Goal: Information Seeking & Learning: Learn about a topic

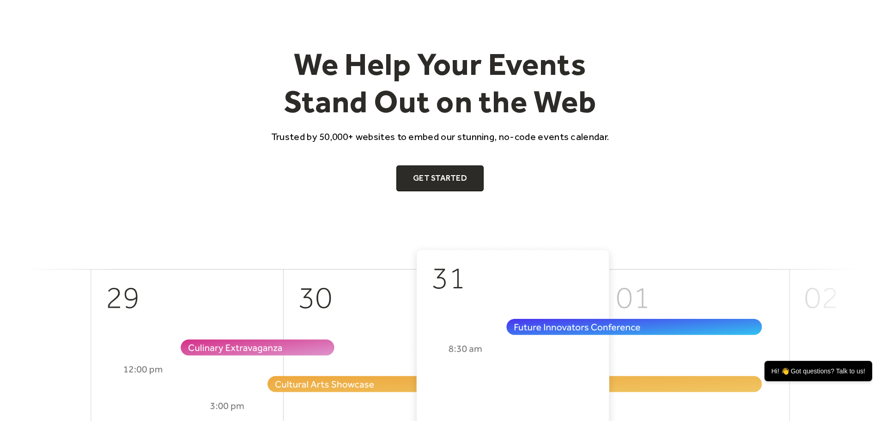
scroll to position [46, 0]
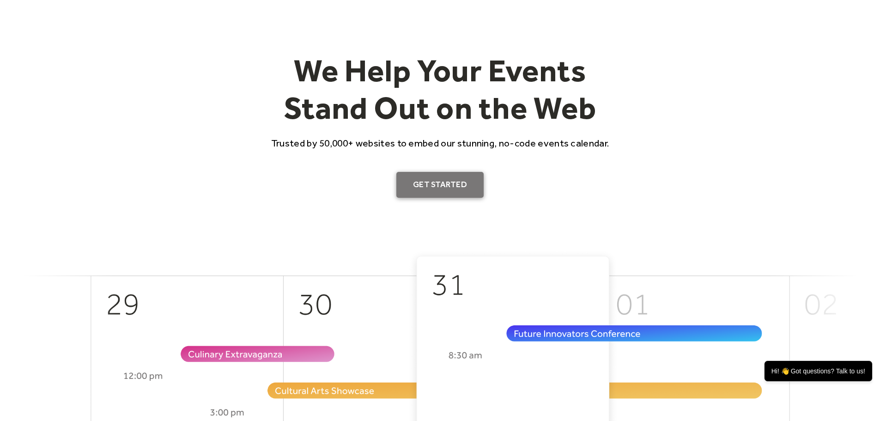
click at [460, 188] on link "Get Started" at bounding box center [439, 185] width 87 height 26
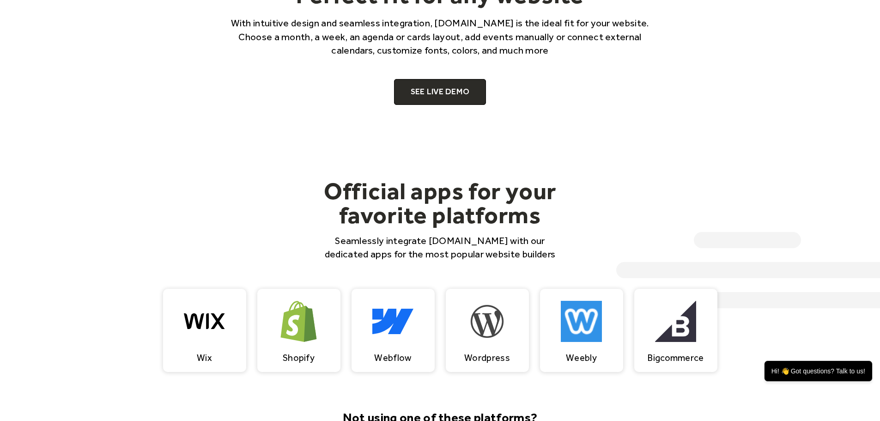
scroll to position [739, 0]
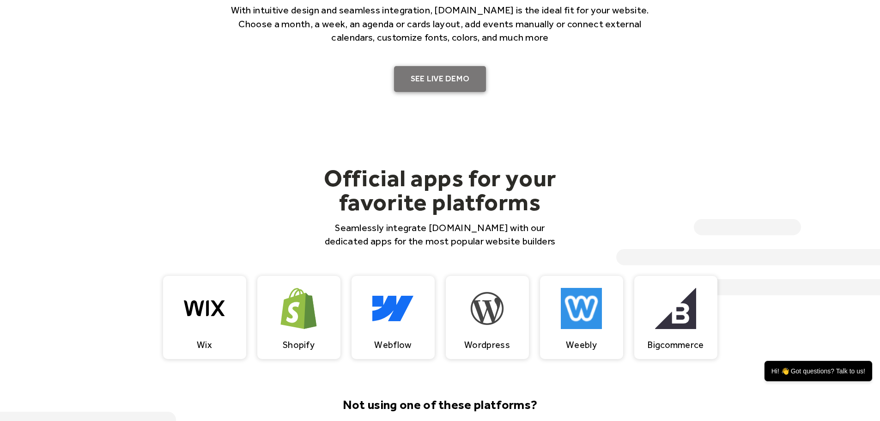
click at [451, 79] on link "SEE LIVE DEMO" at bounding box center [440, 79] width 92 height 26
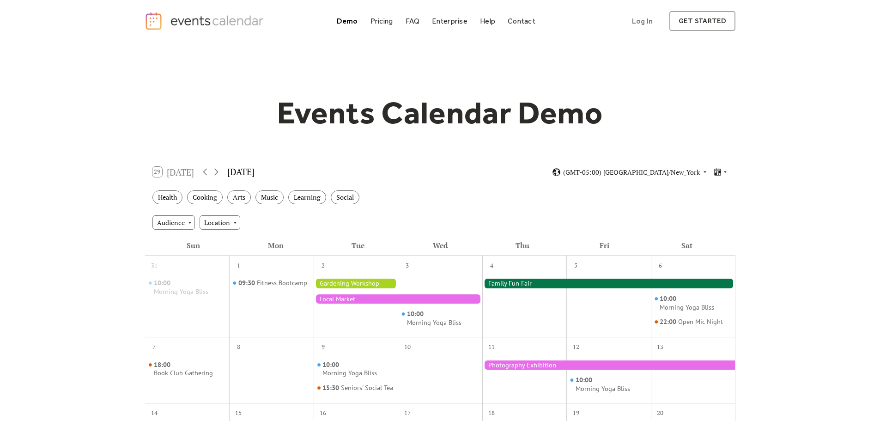
click at [382, 24] on div "Pricing" at bounding box center [381, 20] width 23 height 5
